Goal: Check status: Check status

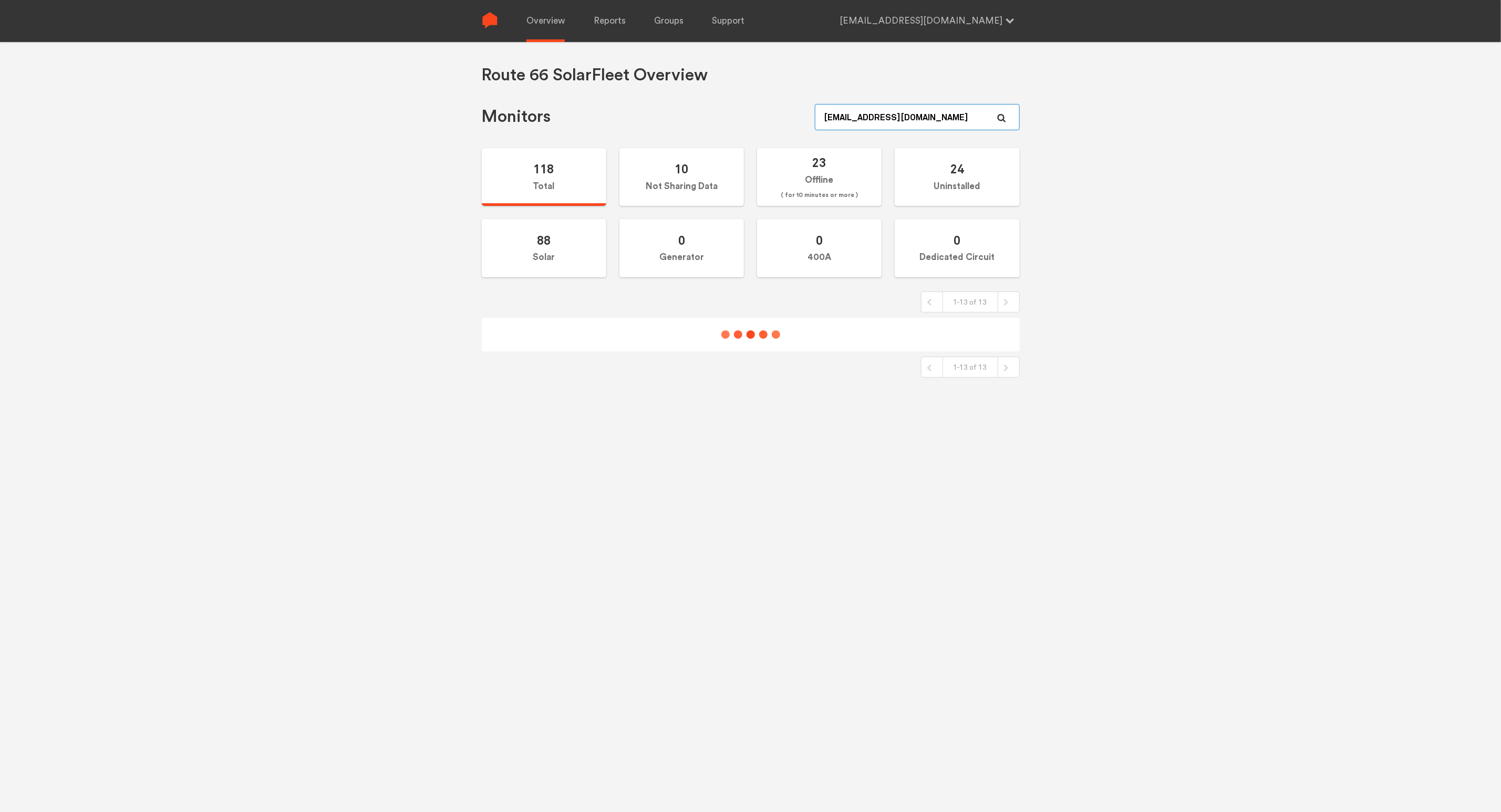
click at [950, 130] on input "[EMAIL_ADDRESS][DOMAIN_NAME]" at bounding box center [917, 117] width 205 height 26
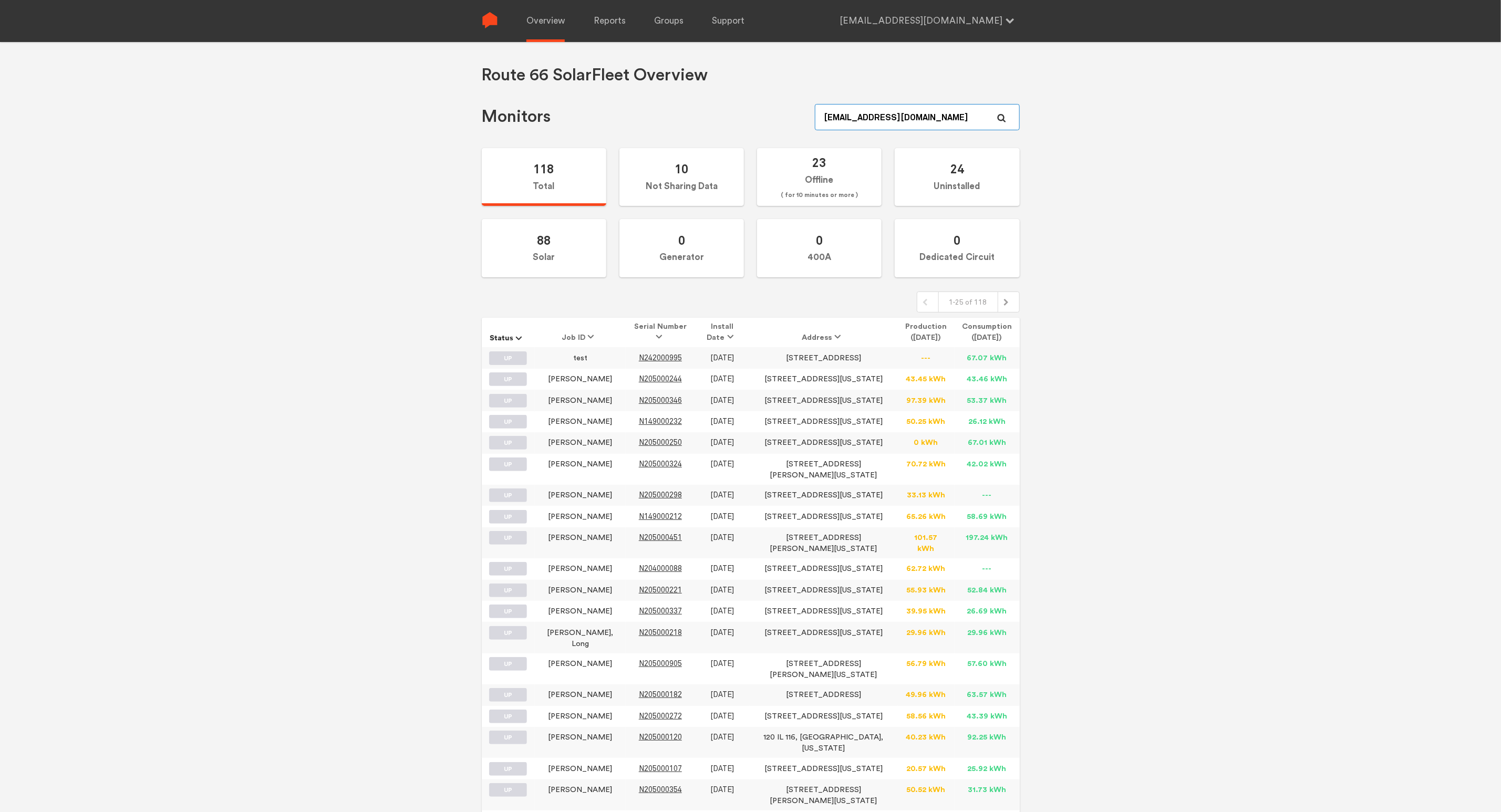
click at [950, 130] on input "[EMAIL_ADDRESS][DOMAIN_NAME]" at bounding box center [917, 117] width 205 height 26
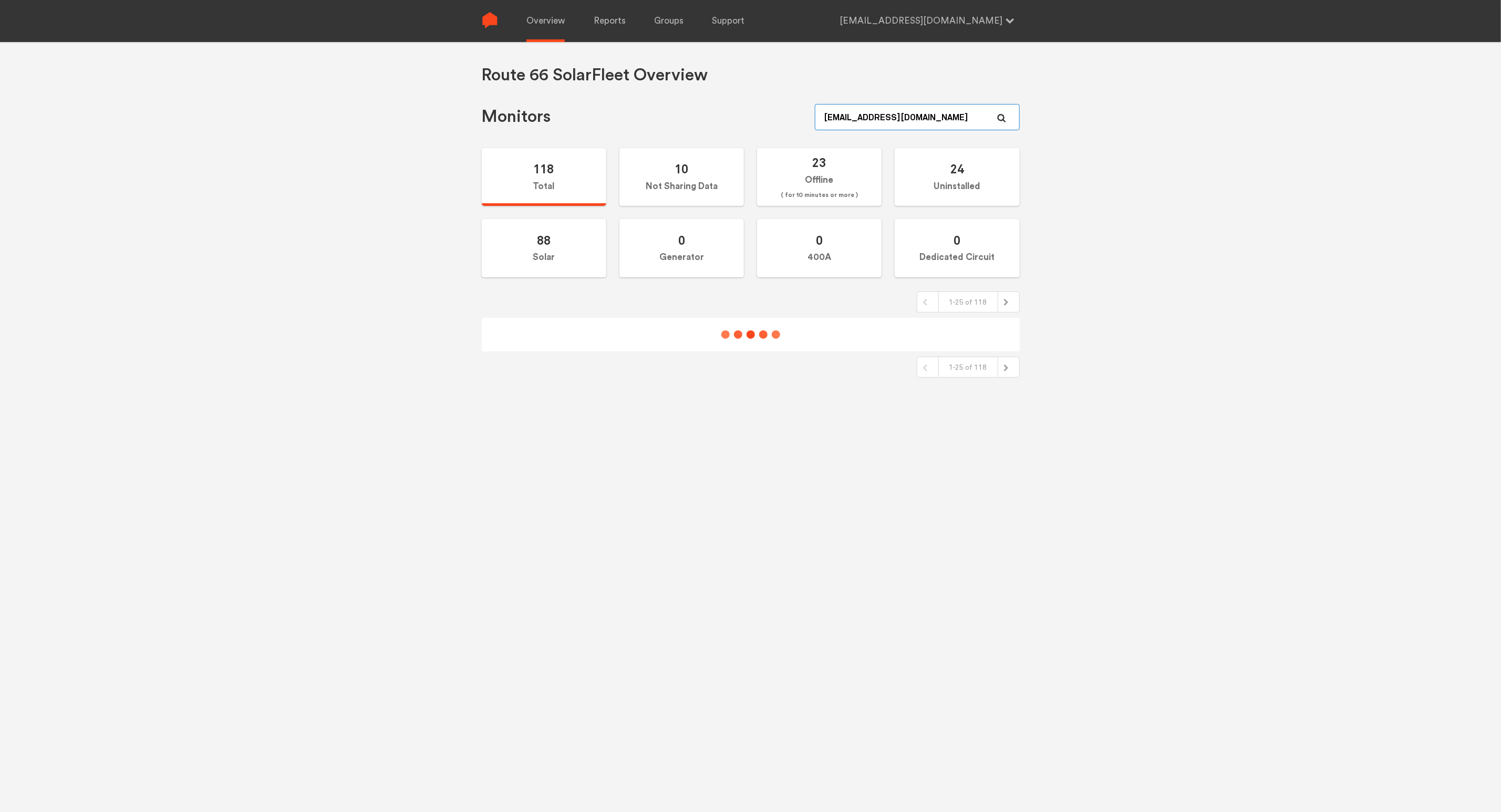
click at [950, 130] on input "[EMAIL_ADDRESS][DOMAIN_NAME]" at bounding box center [917, 117] width 205 height 26
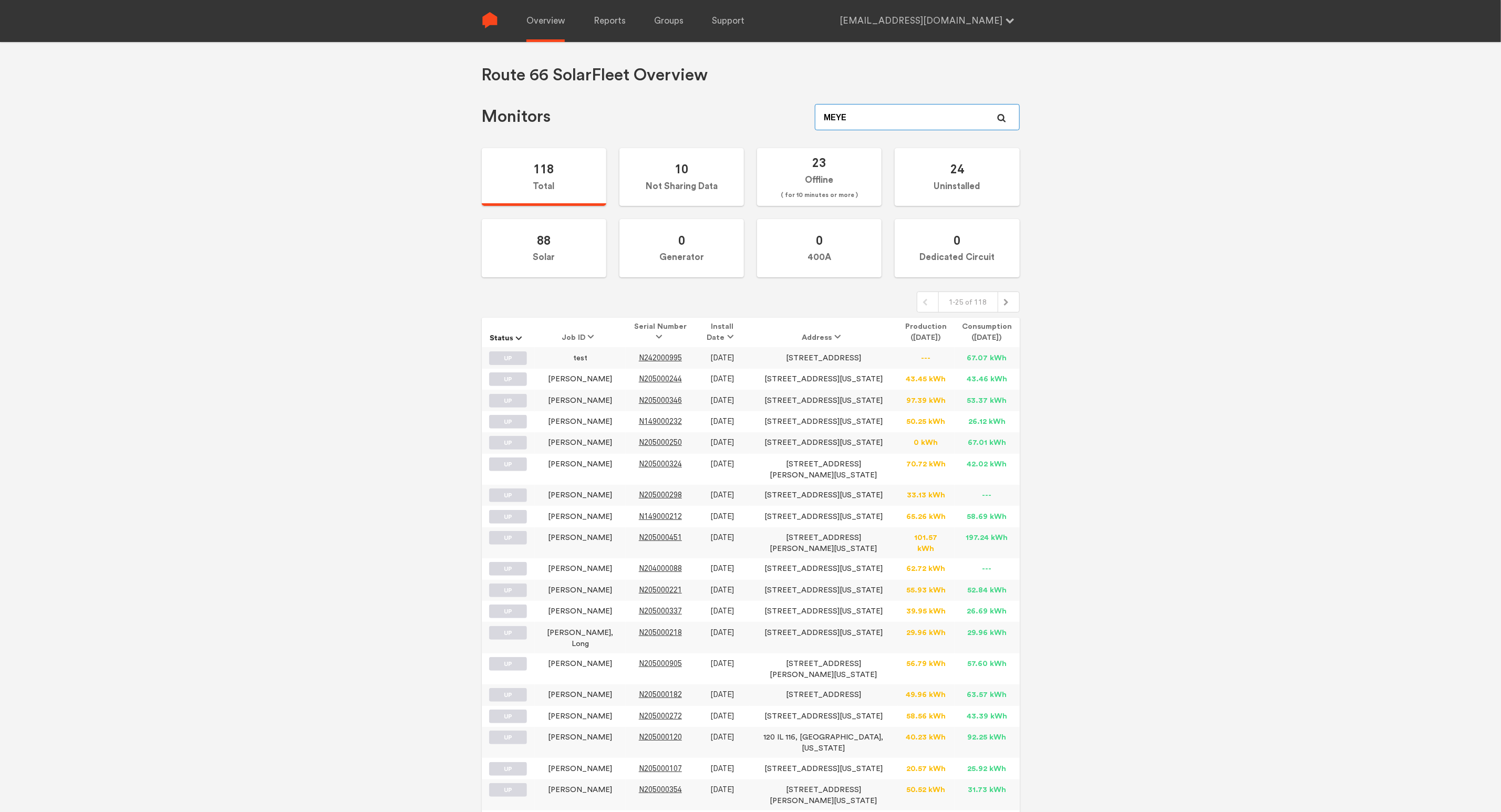
type input "[PERSON_NAME]"
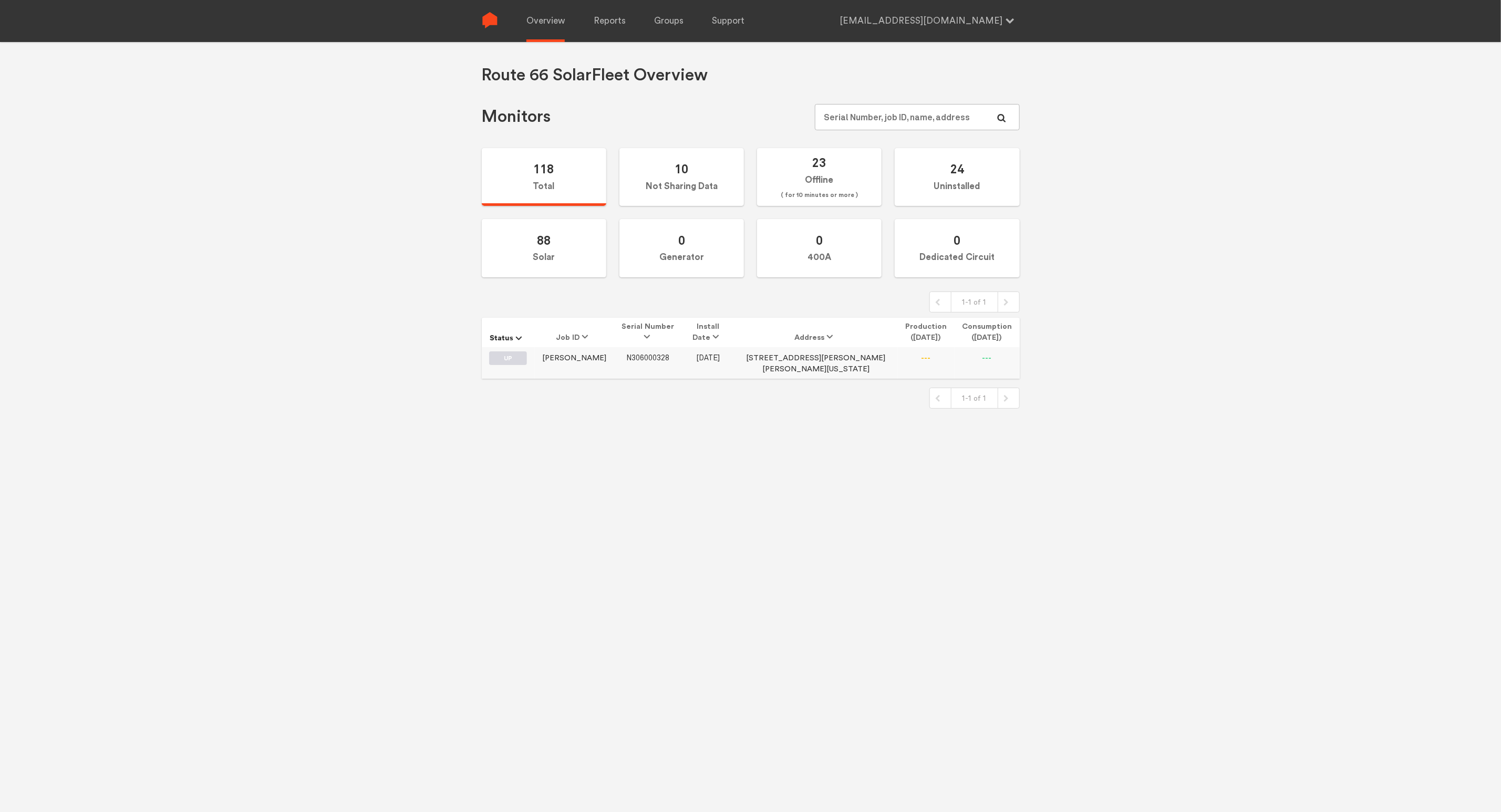
click at [632, 355] on span "N306000328" at bounding box center [647, 358] width 43 height 9
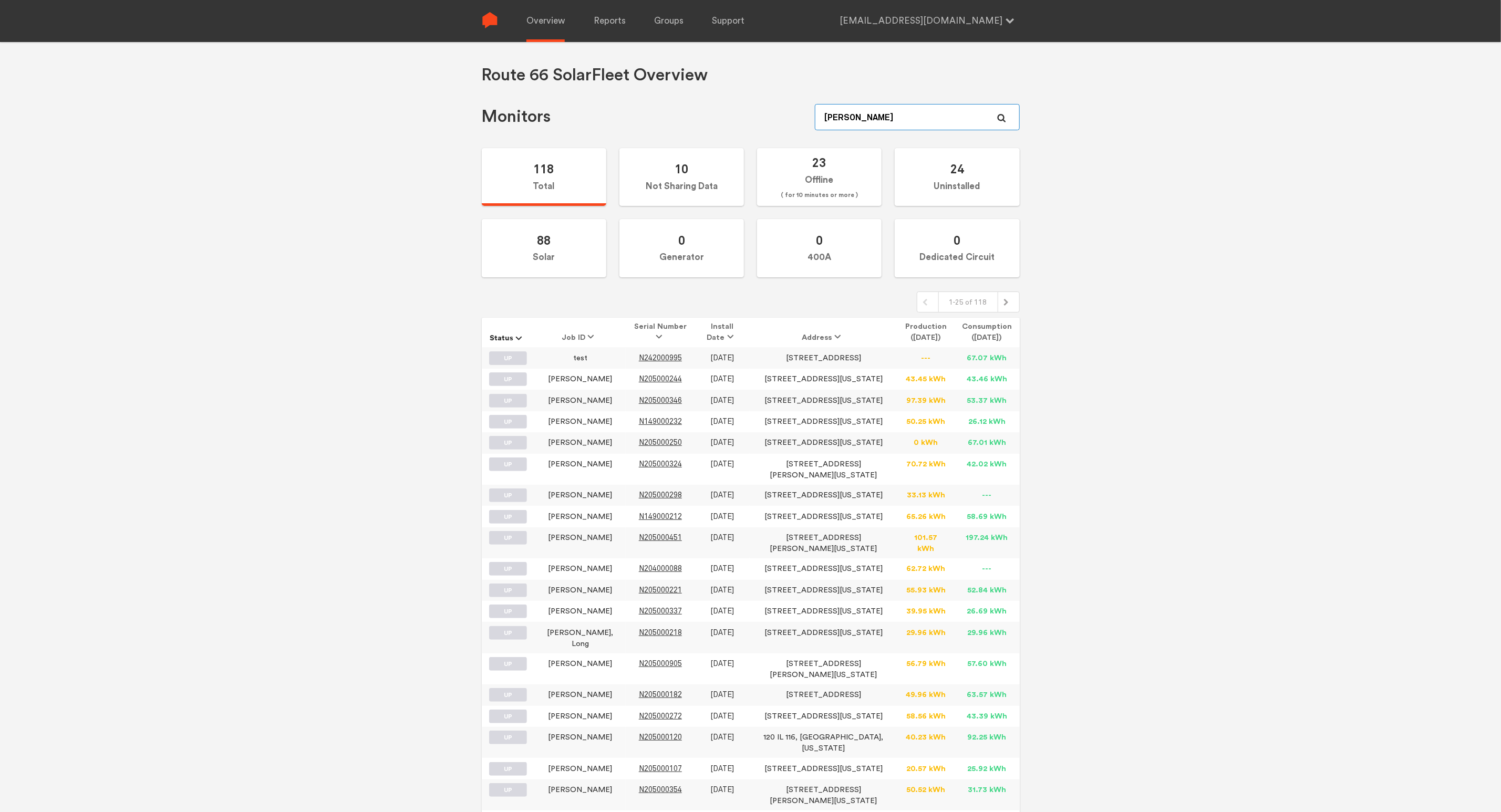
click at [911, 122] on input "[PERSON_NAME]" at bounding box center [917, 117] width 205 height 26
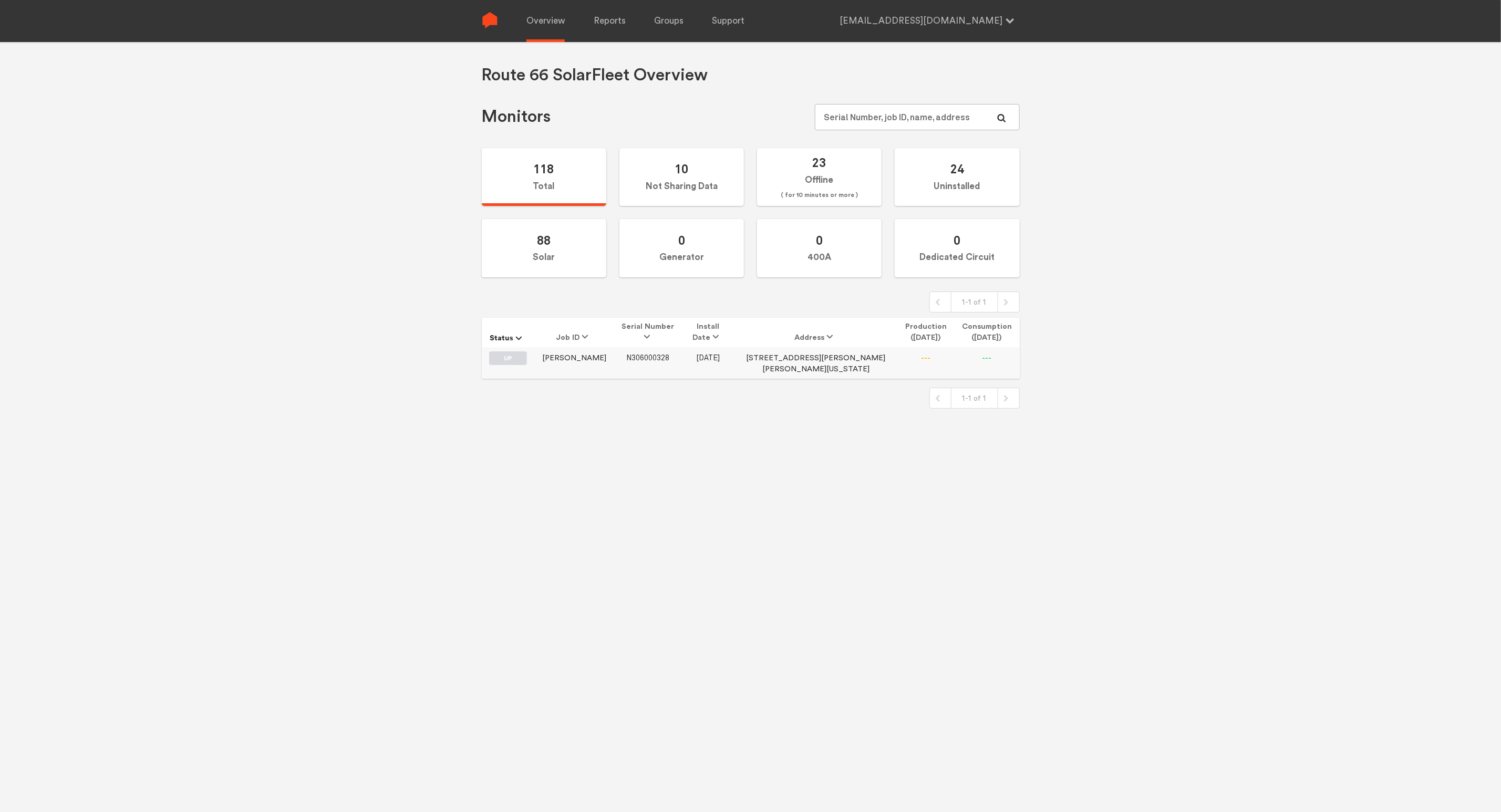
click at [626, 354] on span "N306000328" at bounding box center [647, 358] width 43 height 9
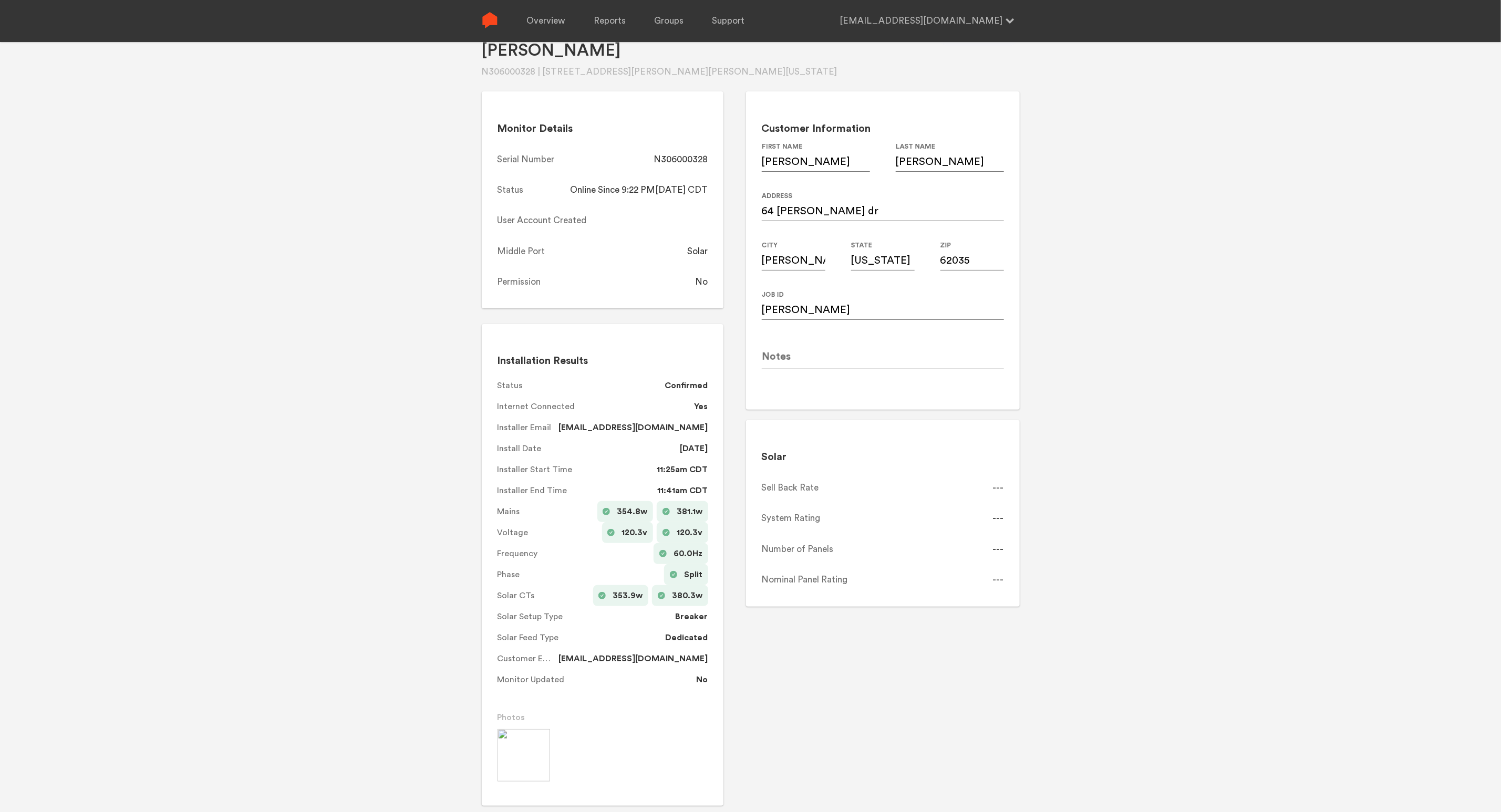
scroll to position [32, 0]
